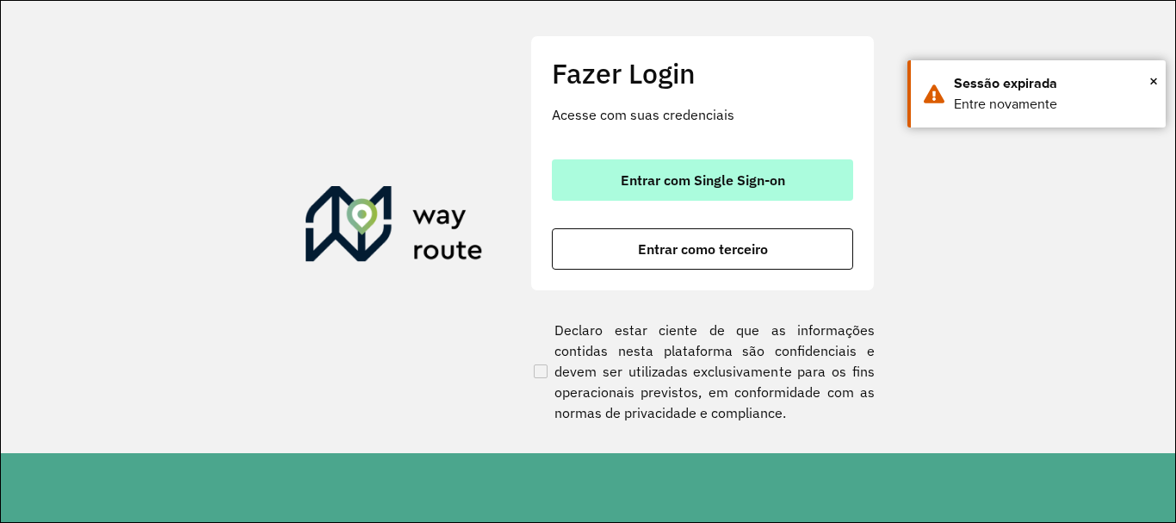
click at [785, 193] on button "Entrar com Single Sign-on" at bounding box center [702, 179] width 301 height 41
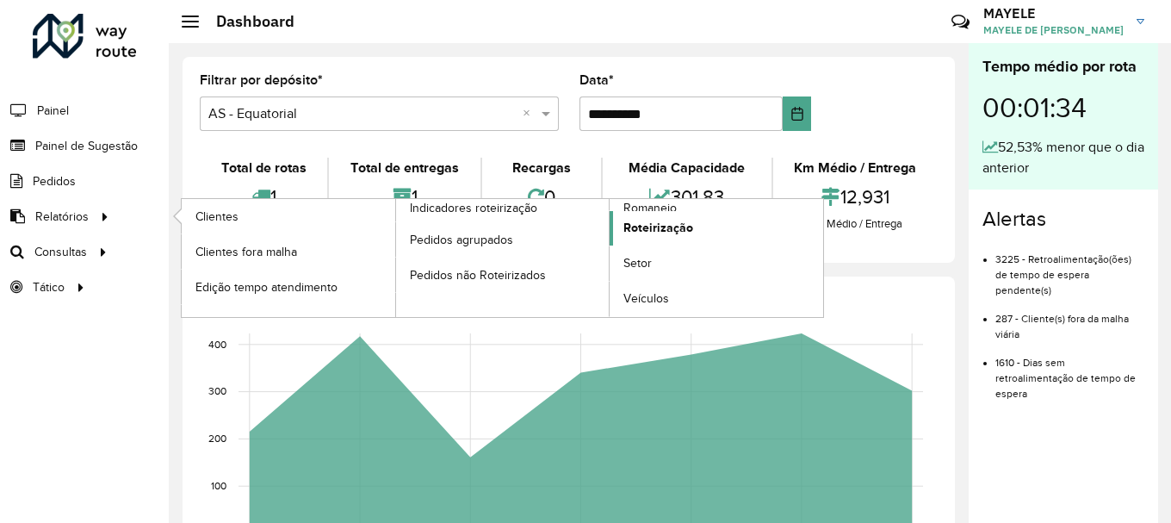
click at [644, 212] on link "Roteirização" at bounding box center [715, 228] width 213 height 34
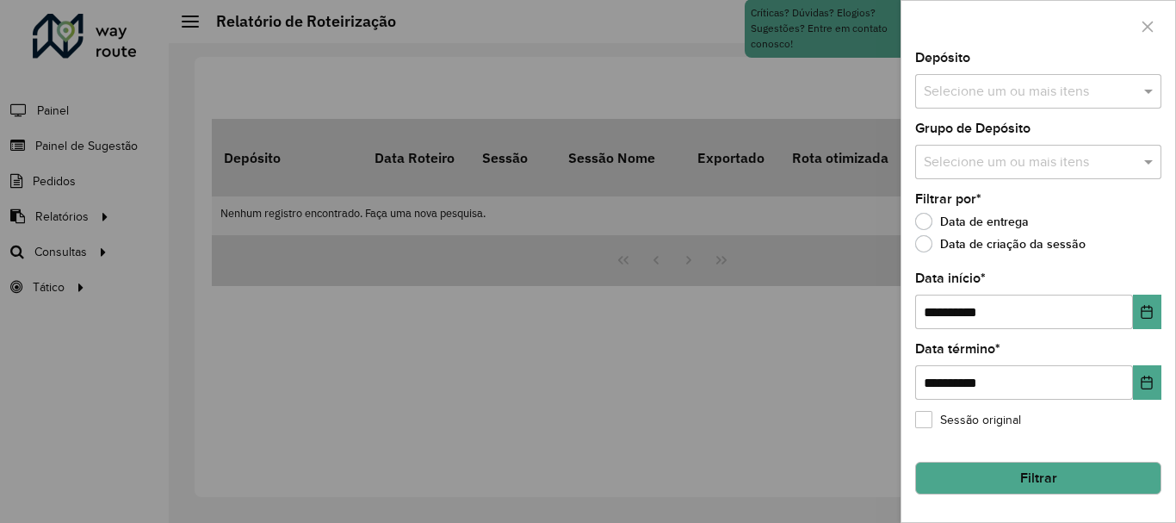
click at [79, 209] on div at bounding box center [588, 261] width 1176 height 523
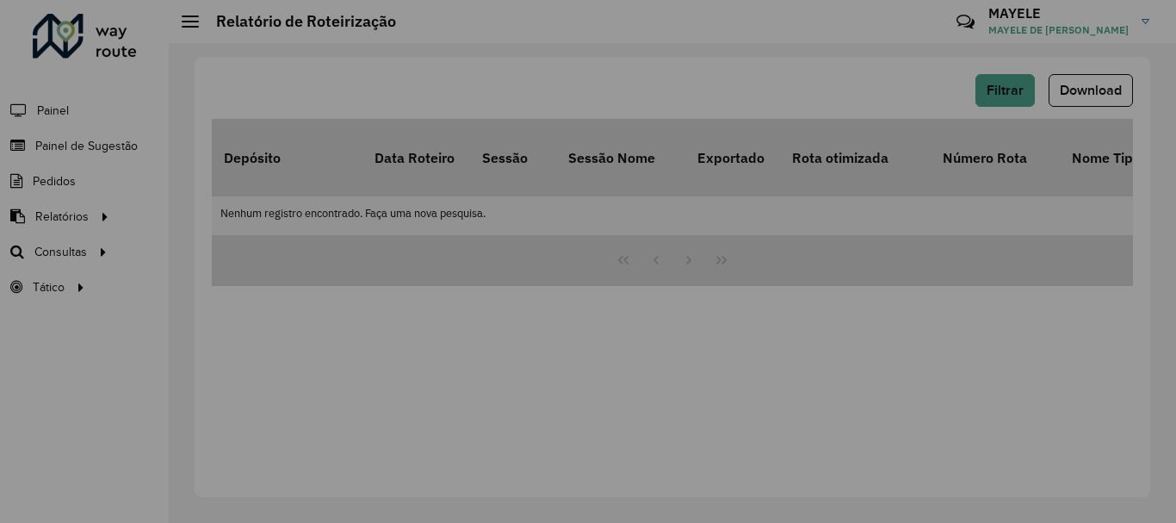
click at [79, 209] on div at bounding box center [588, 261] width 1176 height 523
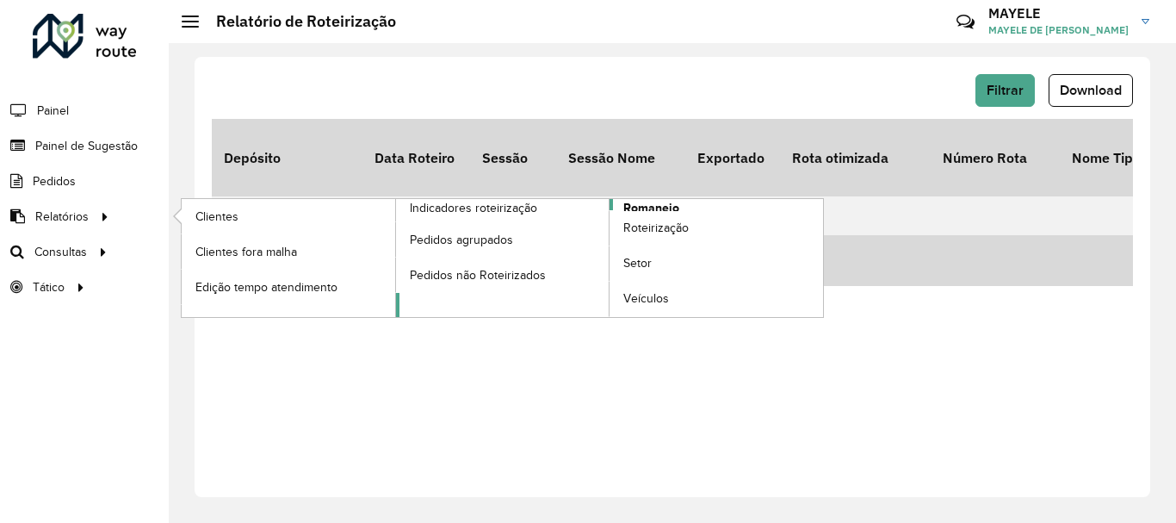
click at [624, 202] on span "Romaneio" at bounding box center [651, 208] width 56 height 18
click at [624, 202] on body "Aguarde... Pop-up bloqueado! Seu navegador bloqueou automáticamente a abertura …" at bounding box center [588, 261] width 1176 height 523
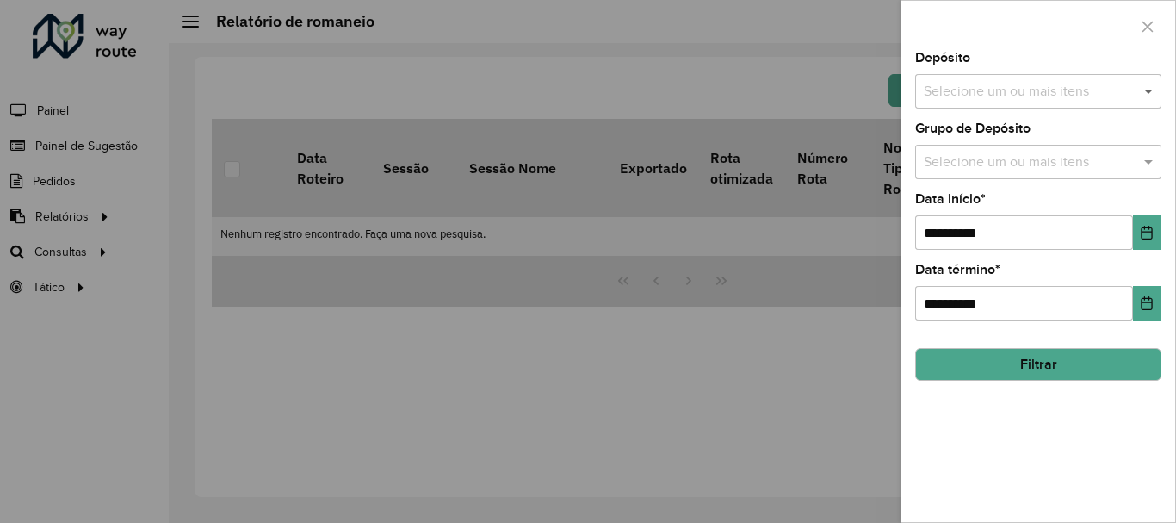
click at [1145, 95] on span at bounding box center [1151, 91] width 22 height 21
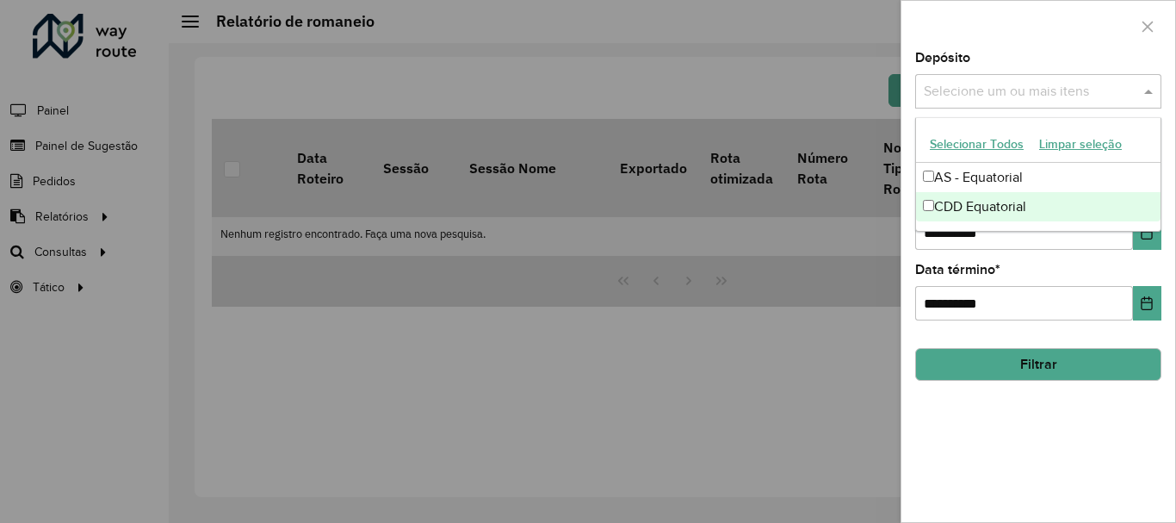
click at [975, 201] on div "CDD Equatorial" at bounding box center [1038, 206] width 244 height 29
click at [1146, 242] on button "Choose Date" at bounding box center [1147, 232] width 28 height 34
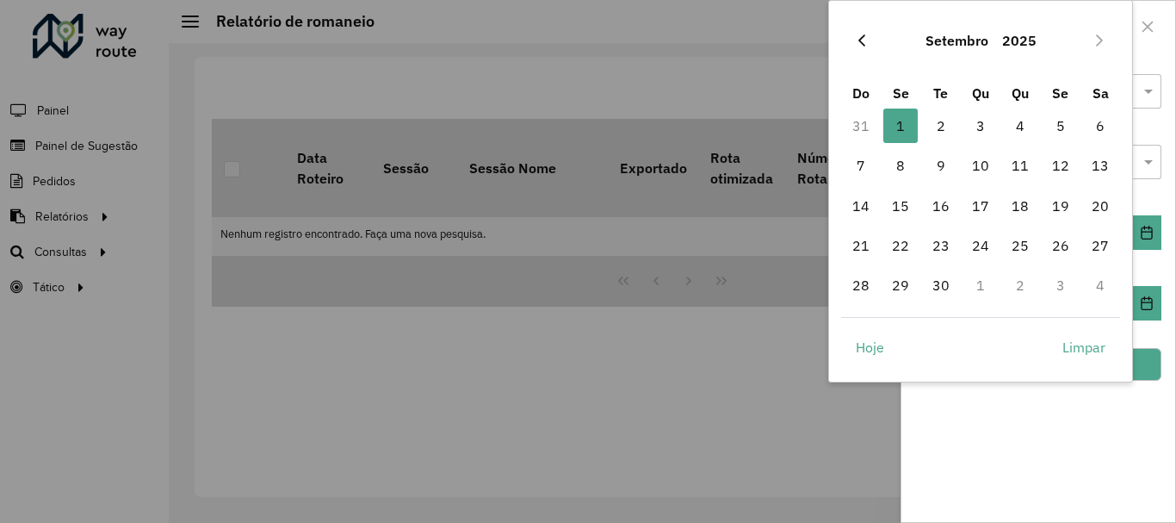
click at [867, 39] on icon "Previous Month" at bounding box center [862, 41] width 14 height 14
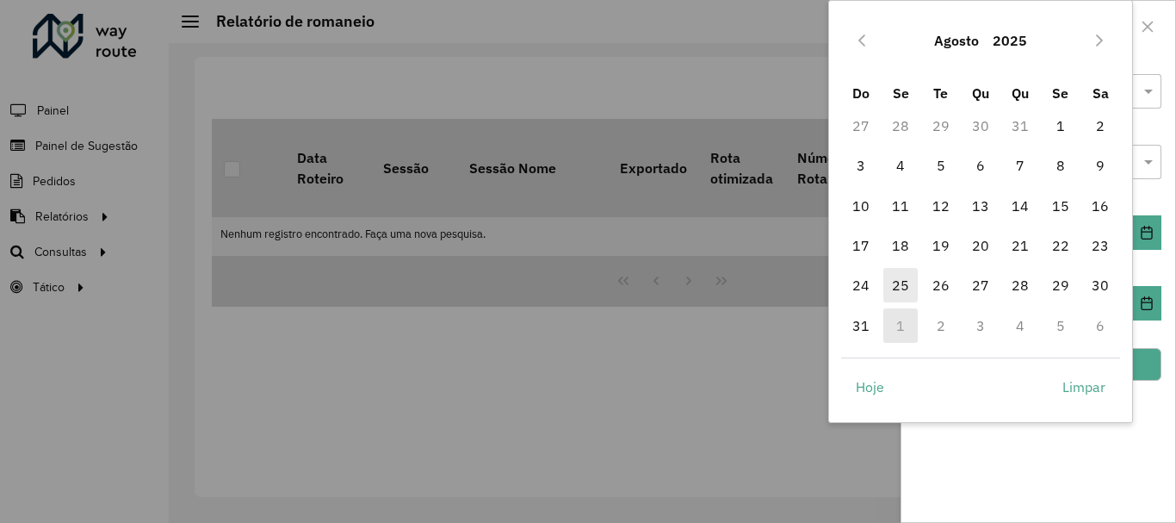
click at [889, 281] on span "25" at bounding box center [900, 285] width 34 height 34
type input "**********"
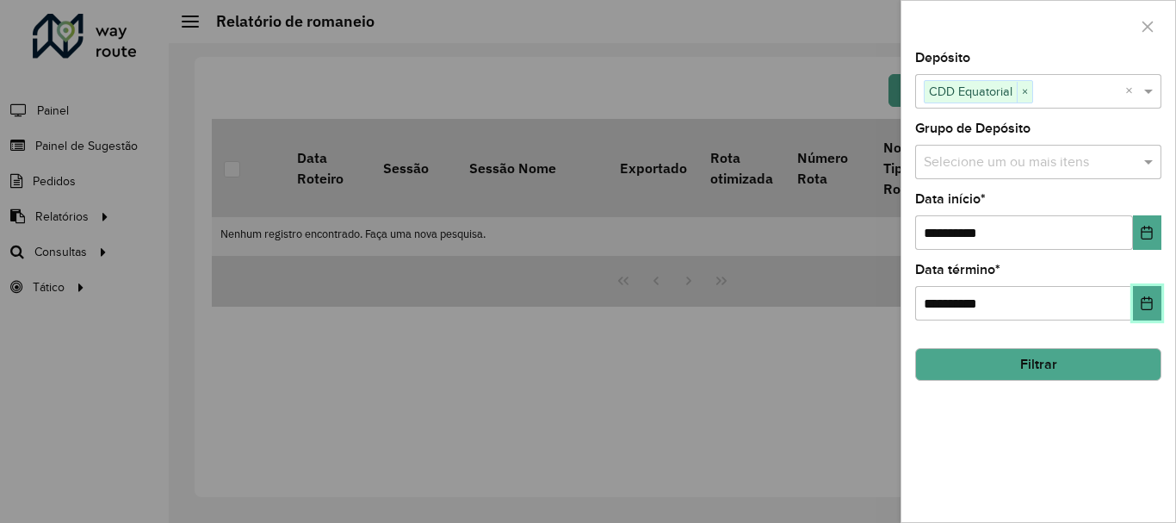
click at [1134, 307] on button "Choose Date" at bounding box center [1147, 303] width 28 height 34
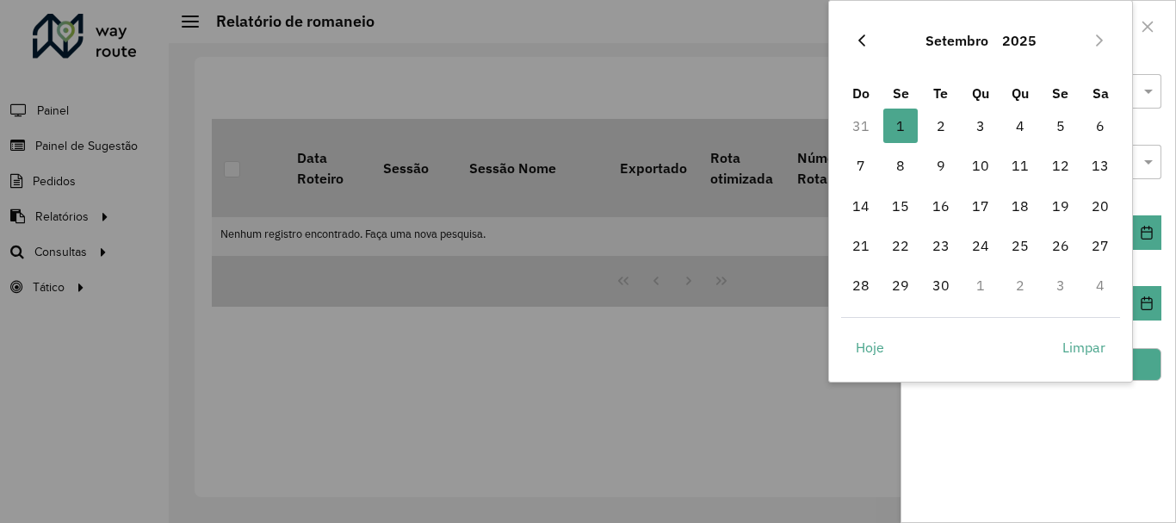
click at [852, 40] on button "Previous Month" at bounding box center [862, 41] width 28 height 28
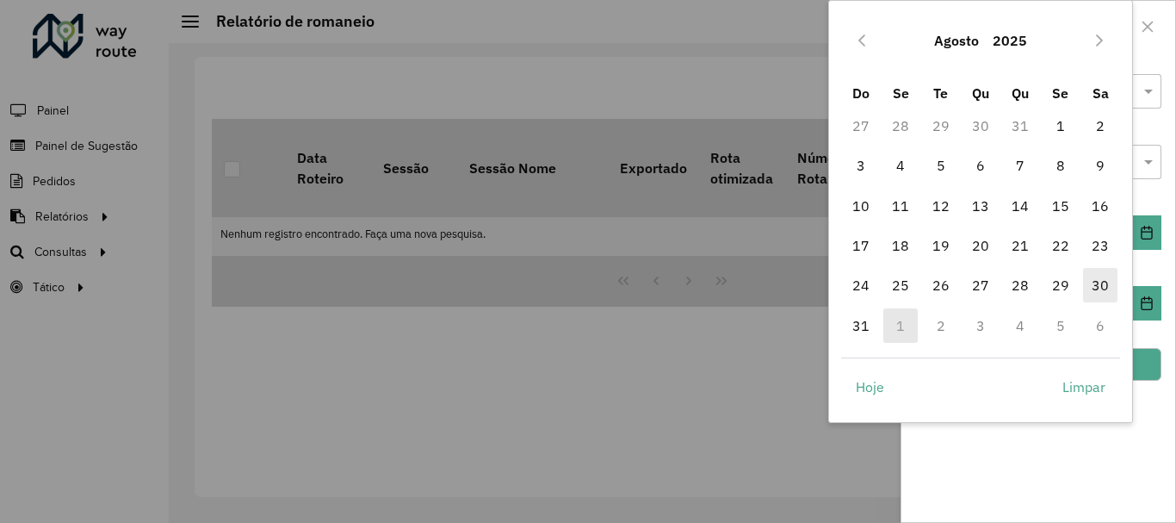
click at [1097, 288] on span "30" at bounding box center [1100, 285] width 34 height 34
type input "**********"
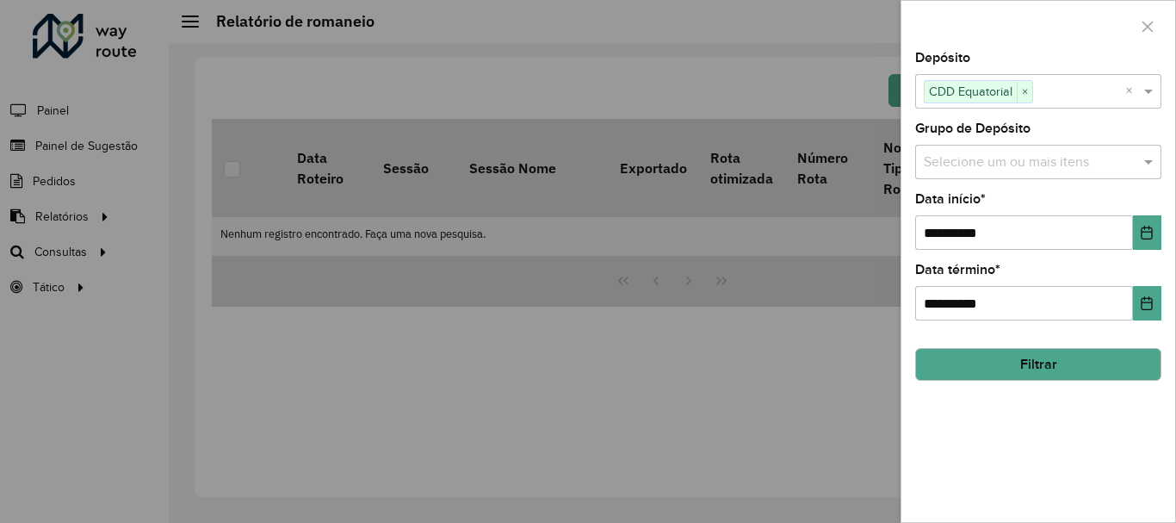
click at [1092, 376] on button "Filtrar" at bounding box center [1038, 364] width 246 height 33
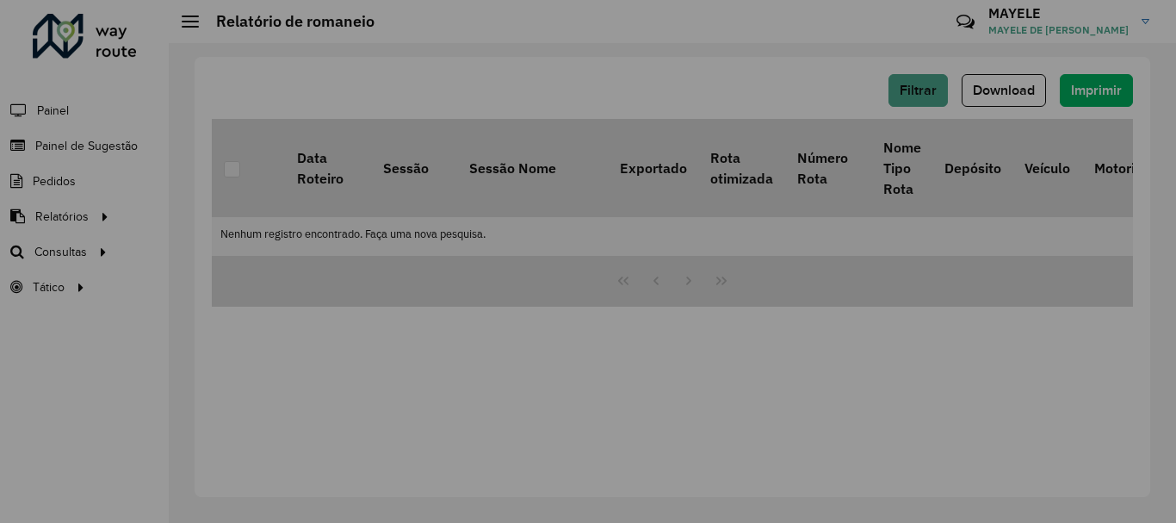
click at [0, 0] on div "Aguarde..." at bounding box center [0, 0] width 0 height 0
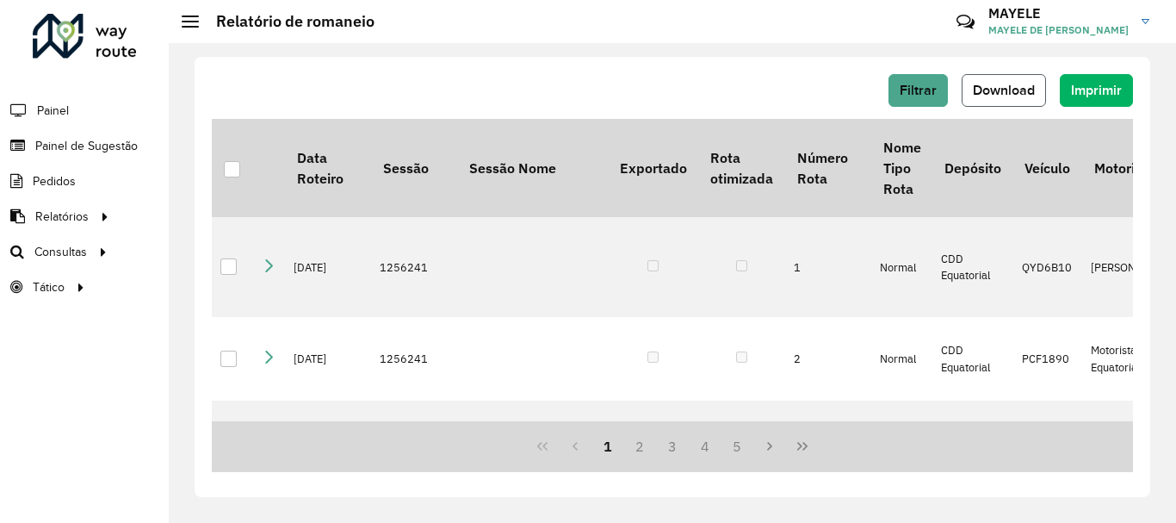
click at [1024, 91] on span "Download" at bounding box center [1004, 90] width 62 height 15
click at [1024, 91] on hb-app "Aguarde... Pop-up bloqueado! Seu navegador bloqueou automáticamente a abertura …" at bounding box center [588, 261] width 1176 height 523
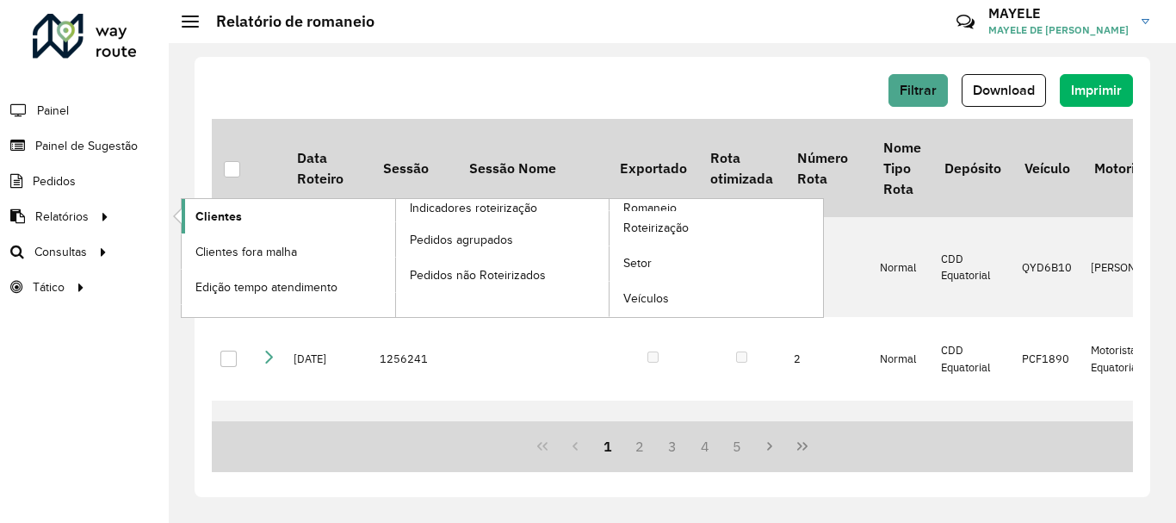
click at [249, 224] on link "Clientes" at bounding box center [288, 216] width 213 height 34
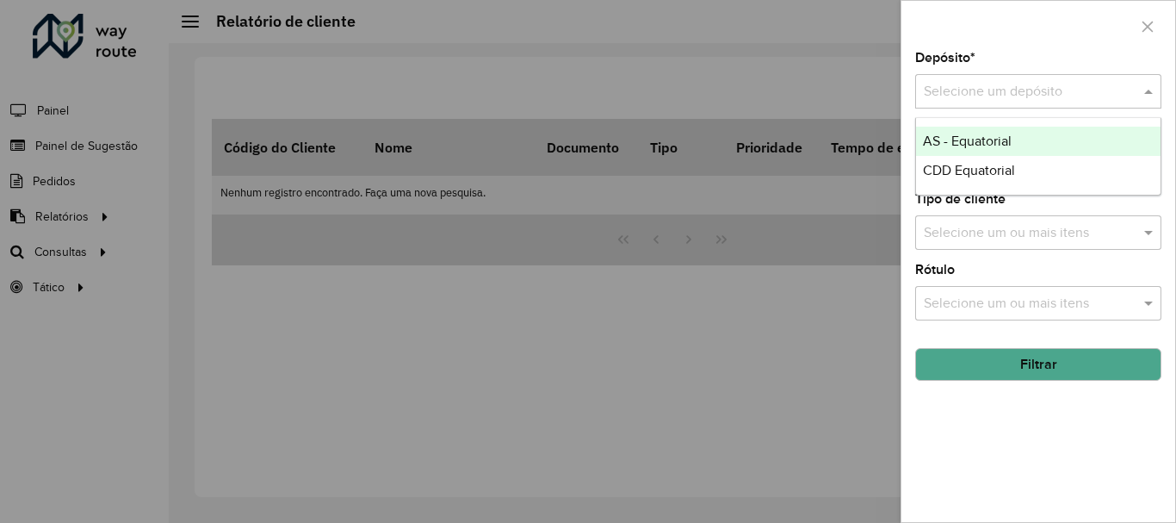
click at [955, 86] on input "text" at bounding box center [1021, 92] width 195 height 21
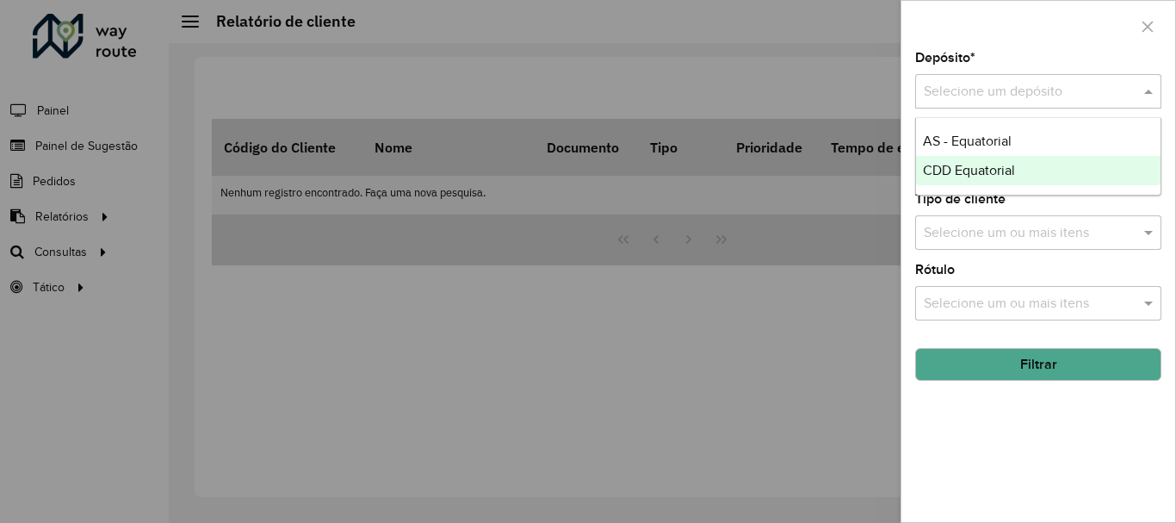
click at [949, 171] on span "CDD Equatorial" at bounding box center [969, 170] width 92 height 15
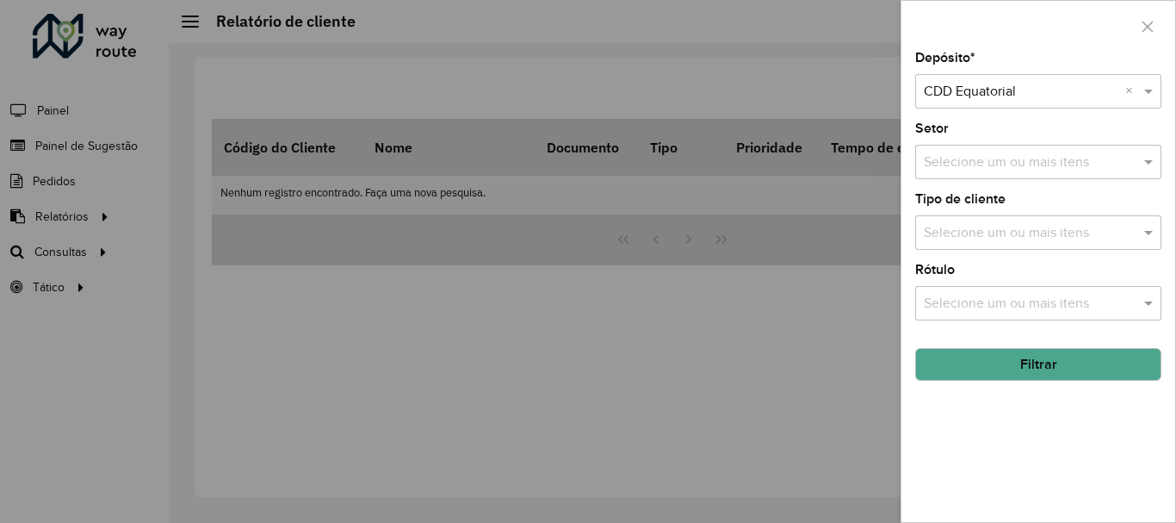
click at [1011, 365] on button "Filtrar" at bounding box center [1038, 364] width 246 height 33
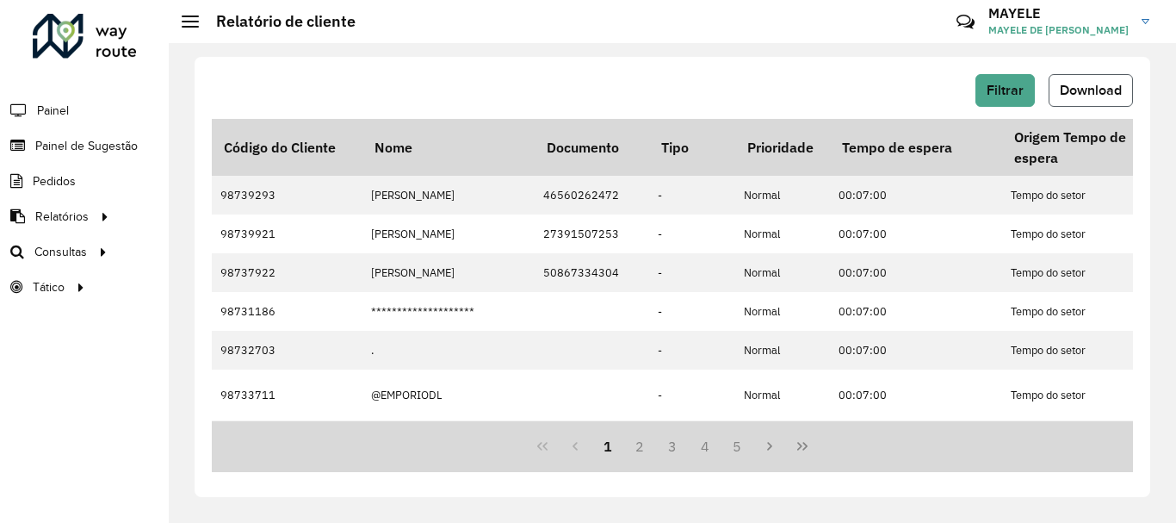
click at [1067, 84] on span "Download" at bounding box center [1091, 90] width 62 height 15
